Goal: Check status: Check status

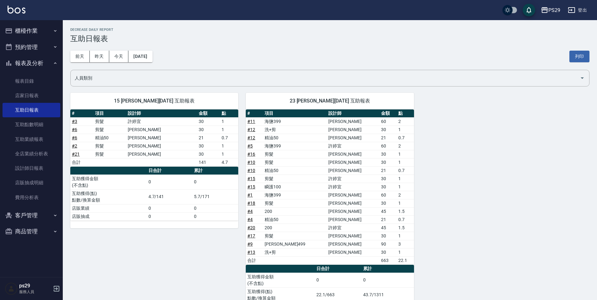
click at [82, 49] on div "[DATE] [DATE] [DATE] [DATE] 列印" at bounding box center [329, 56] width 519 height 27
click at [82, 53] on button "前天" at bounding box center [79, 57] width 19 height 12
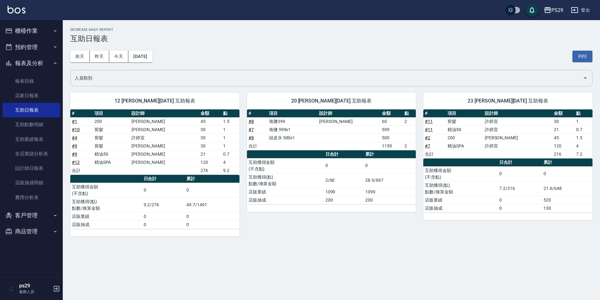
drag, startPoint x: 81, startPoint y: 57, endPoint x: 77, endPoint y: 70, distance: 13.7
click at [77, 70] on div "PS29 [DATE] 互助日報表 列印時間： [DATE][PHONE_NUMBER]:09 Decrease Daily Report 互助日報表 [DA…" at bounding box center [331, 132] width 537 height 224
click at [71, 48] on div "[DATE] [DATE] [DATE] [DATE] 列印" at bounding box center [331, 56] width 522 height 27
click at [74, 51] on button "前天" at bounding box center [79, 57] width 19 height 12
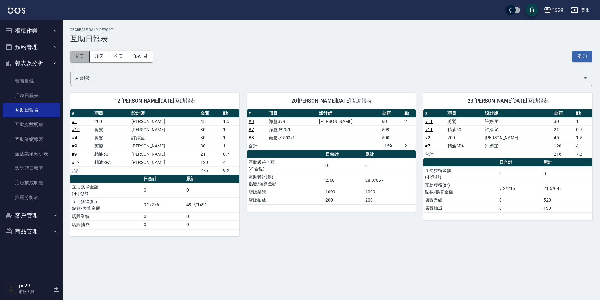
click at [74, 51] on button "前天" at bounding box center [79, 57] width 19 height 12
click at [133, 54] on button "[DATE]" at bounding box center [140, 57] width 24 height 12
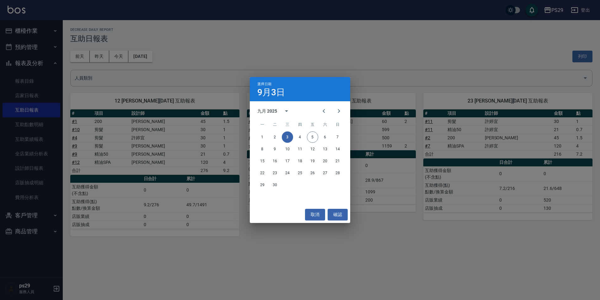
click at [268, 134] on div "1 2 3 4 5 6 7" at bounding box center [300, 136] width 100 height 11
click at [263, 135] on button "1" at bounding box center [262, 136] width 11 height 11
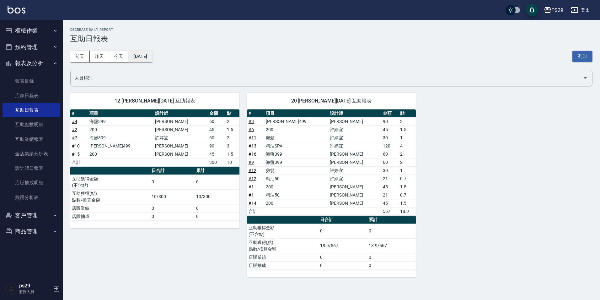
click at [152, 54] on button "[DATE]" at bounding box center [140, 57] width 24 height 12
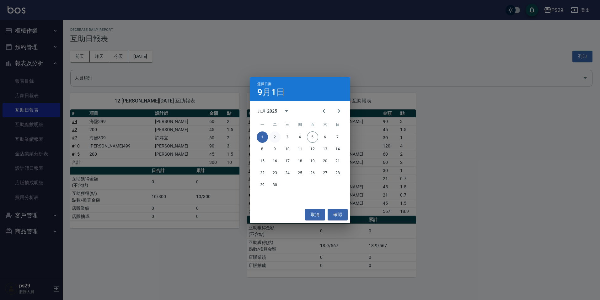
click at [275, 135] on button "2" at bounding box center [274, 136] width 11 height 11
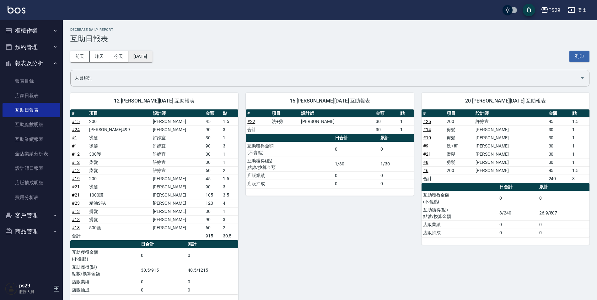
click at [135, 55] on button "[DATE]" at bounding box center [140, 57] width 24 height 12
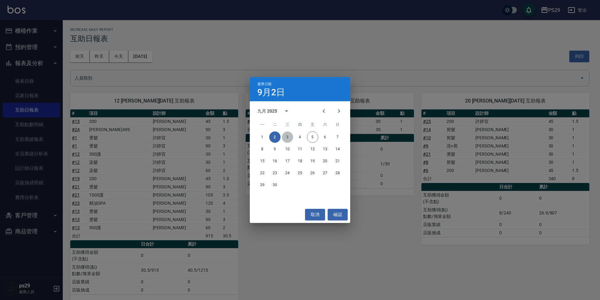
click at [285, 135] on button "3" at bounding box center [287, 136] width 11 height 11
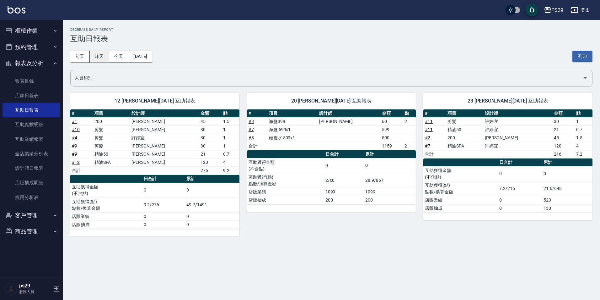
click at [102, 58] on button "昨天" at bounding box center [99, 57] width 19 height 12
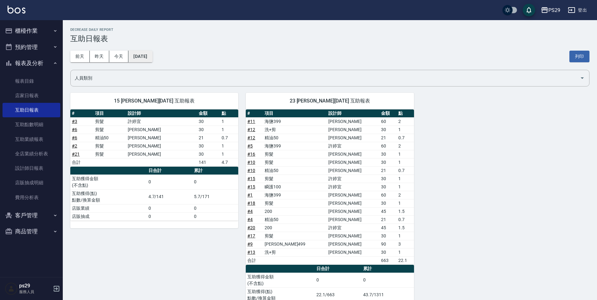
click at [131, 57] on button "[DATE]" at bounding box center [140, 57] width 24 height 12
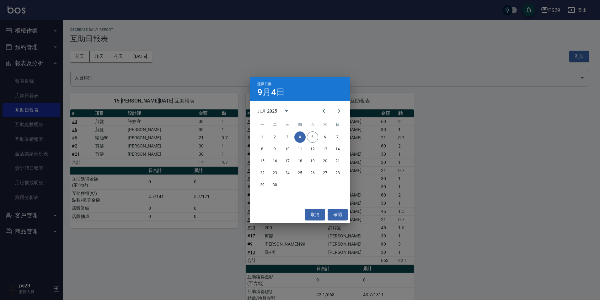
click at [184, 74] on div "選擇日期 [DATE] 九月 2025 一 二 三 四 五 六 日 1 2 3 4 5 6 7 8 9 10 11 12 13 14 15 16 17 18 …" at bounding box center [300, 150] width 600 height 300
